Goal: Book appointment/travel/reservation

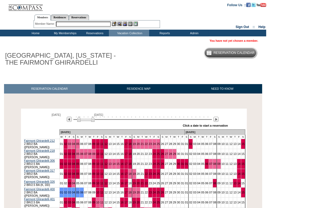
drag, startPoint x: 79, startPoint y: 120, endPoint x: 83, endPoint y: 120, distance: 3.5
click at [83, 120] on img at bounding box center [85, 118] width 17 height 5
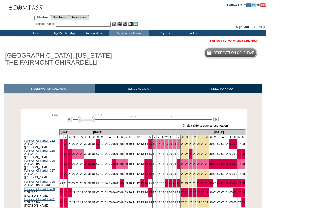
click at [84, 120] on img at bounding box center [86, 118] width 17 height 5
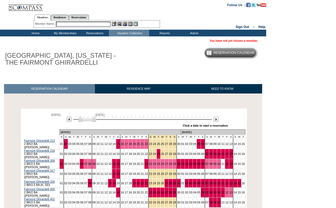
drag, startPoint x: 84, startPoint y: 120, endPoint x: 93, endPoint y: 121, distance: 8.4
click at [92, 121] on img at bounding box center [87, 118] width 17 height 5
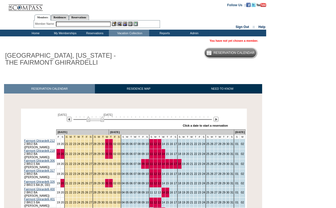
click at [71, 23] on input "text" at bounding box center [83, 24] width 55 height 5
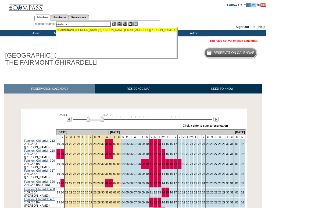
click at [80, 30] on div "Niederbr ach, Scott (scott.niederbrach@icloud.com)" at bounding box center [117, 29] width 118 height 3
type input "Niederbrach, Scott (scott.niederbrach@icloud.com)"
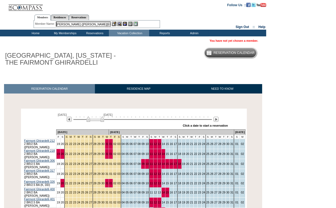
click at [125, 24] on img at bounding box center [125, 24] width 5 height 5
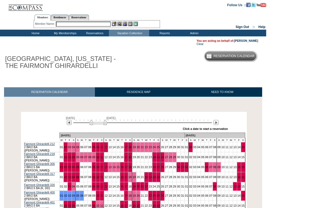
drag, startPoint x: 81, startPoint y: 121, endPoint x: 93, endPoint y: 122, distance: 11.9
click at [93, 123] on img at bounding box center [98, 121] width 17 height 5
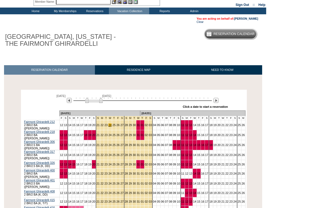
scroll to position [36, 0]
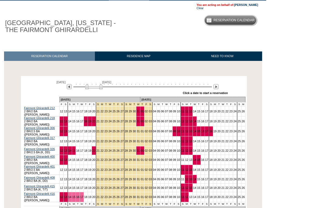
click at [98, 89] on img at bounding box center [93, 86] width 17 height 5
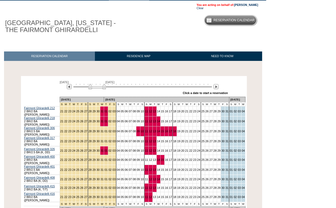
click at [102, 88] on img at bounding box center [96, 86] width 17 height 5
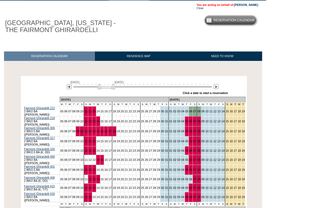
drag, startPoint x: 102, startPoint y: 90, endPoint x: 110, endPoint y: 90, distance: 8.4
click at [110, 90] on div "February 24, 2026 April 10, 2026" at bounding box center [141, 84] width 155 height 9
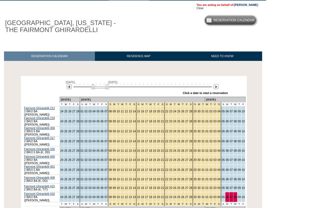
drag, startPoint x: 106, startPoint y: 87, endPoint x: 99, endPoint y: 87, distance: 6.2
click at [99, 87] on img at bounding box center [99, 86] width 17 height 5
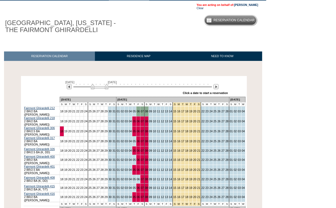
click at [101, 88] on img at bounding box center [99, 86] width 17 height 5
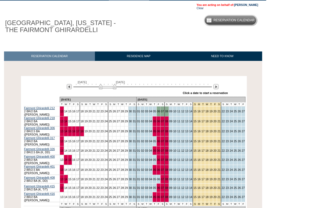
drag, startPoint x: 97, startPoint y: 86, endPoint x: 103, endPoint y: 88, distance: 6.7
click at [103, 88] on img at bounding box center [107, 86] width 17 height 5
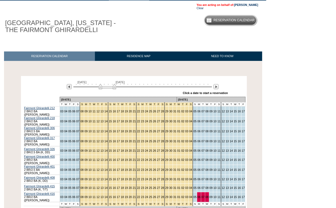
drag, startPoint x: 108, startPoint y: 84, endPoint x: 111, endPoint y: 84, distance: 3.3
click at [111, 84] on div "March 3, 2026 April 17, 2026" at bounding box center [141, 84] width 155 height 9
drag, startPoint x: 109, startPoint y: 87, endPoint x: 126, endPoint y: 86, distance: 17.2
click at [126, 86] on img at bounding box center [120, 86] width 17 height 5
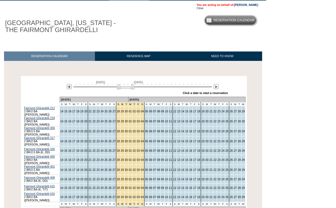
click at [127, 89] on img at bounding box center [125, 86] width 17 height 5
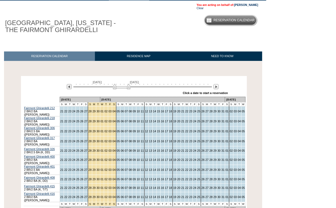
drag, startPoint x: 127, startPoint y: 88, endPoint x: 119, endPoint y: 88, distance: 7.5
click at [120, 88] on img at bounding box center [121, 86] width 17 height 5
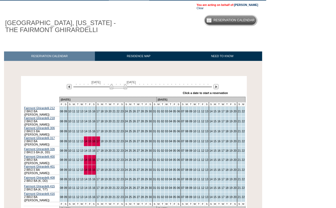
drag, startPoint x: 119, startPoint y: 86, endPoint x: 116, endPoint y: 87, distance: 3.5
click at [116, 87] on img at bounding box center [118, 86] width 17 height 5
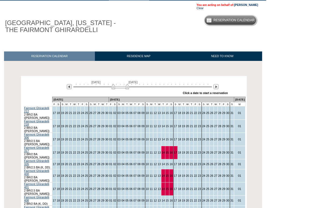
drag, startPoint x: 116, startPoint y: 87, endPoint x: 121, endPoint y: 88, distance: 5.4
click at [121, 88] on img at bounding box center [120, 86] width 17 height 5
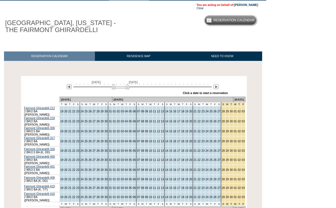
click at [123, 89] on img at bounding box center [120, 86] width 17 height 5
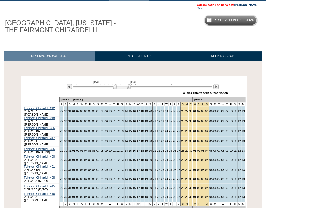
click at [124, 89] on img at bounding box center [121, 86] width 17 height 5
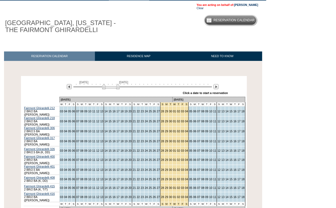
drag, startPoint x: 126, startPoint y: 87, endPoint x: 113, endPoint y: 88, distance: 12.1
click at [113, 88] on img at bounding box center [110, 86] width 17 height 5
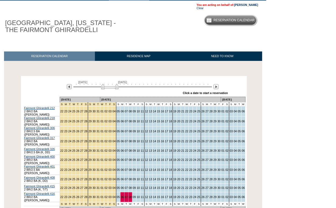
drag, startPoint x: 113, startPoint y: 87, endPoint x: 110, endPoint y: 87, distance: 3.0
click at [110, 87] on img at bounding box center [109, 86] width 17 height 5
